Goal: Task Accomplishment & Management: Manage account settings

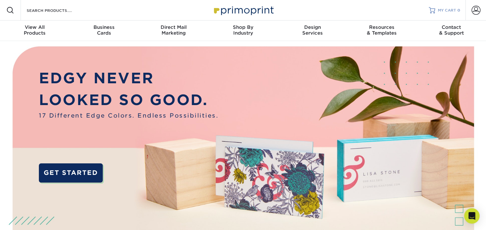
click at [446, 8] on span "MY CART" at bounding box center [446, 10] width 18 height 5
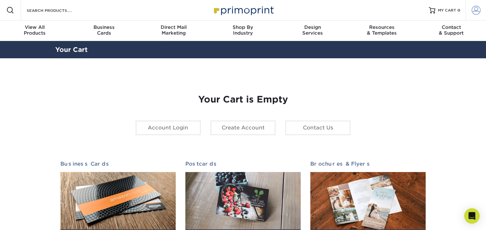
type input "eperez@cosb.us"
click at [474, 8] on span at bounding box center [475, 10] width 9 height 9
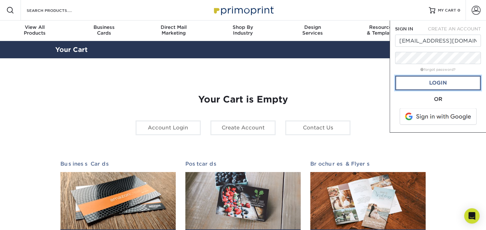
click at [444, 85] on link "Login" at bounding box center [438, 83] width 86 height 15
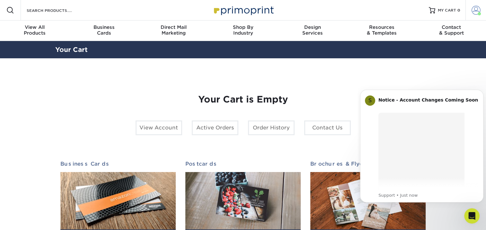
click at [472, 13] on span at bounding box center [475, 10] width 9 height 9
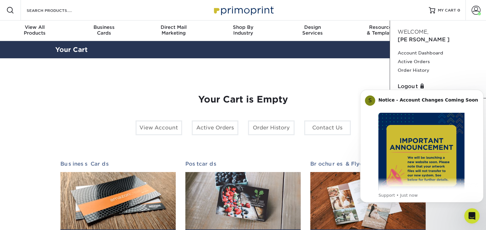
click at [246, 80] on div "Your Cart is Empty View Account Active Orders Order History Contact Us Business…" at bounding box center [242, 203] width 365 height 248
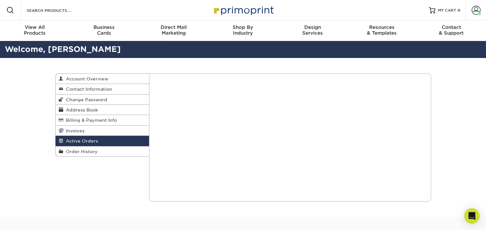
click at [75, 132] on span "Invoices" at bounding box center [73, 130] width 21 height 5
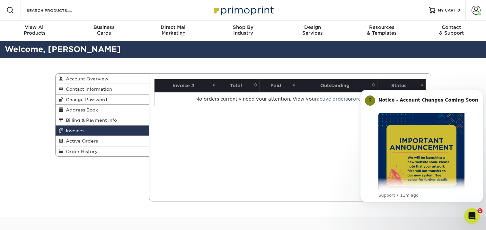
click at [338, 131] on div "Current Orders 0 Active 0 Missing Files" at bounding box center [290, 137] width 282 height 128
click at [447, 84] on html "S Notice - Account Changes Coming Soon ​ Past Order Files Will Not Transfer: Wh…" at bounding box center [421, 154] width 128 height 145
